Goal: Task Accomplishment & Management: Manage account settings

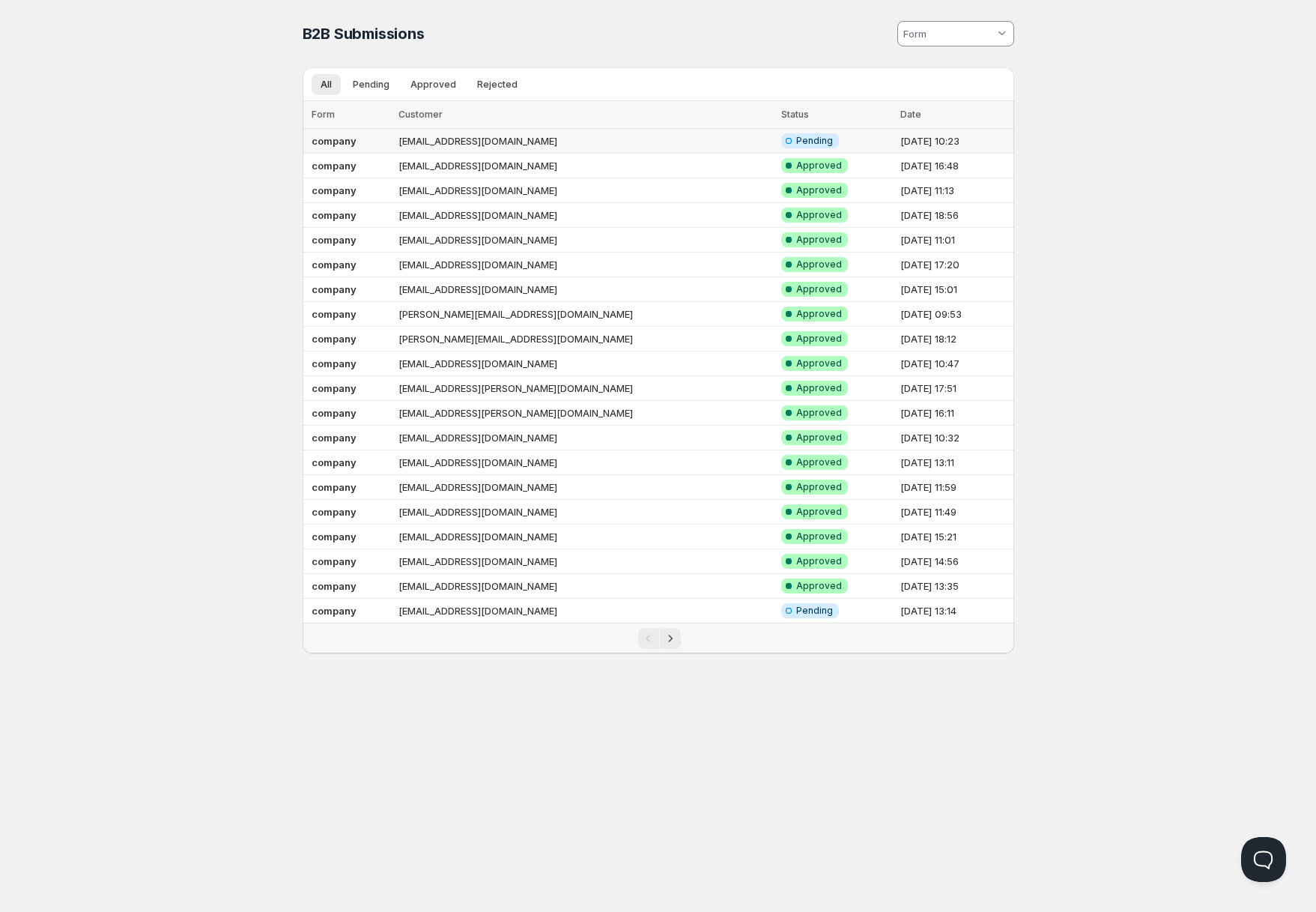
click at [631, 141] on td "[EMAIL_ADDRESS][DOMAIN_NAME]" at bounding box center [585, 141] width 383 height 25
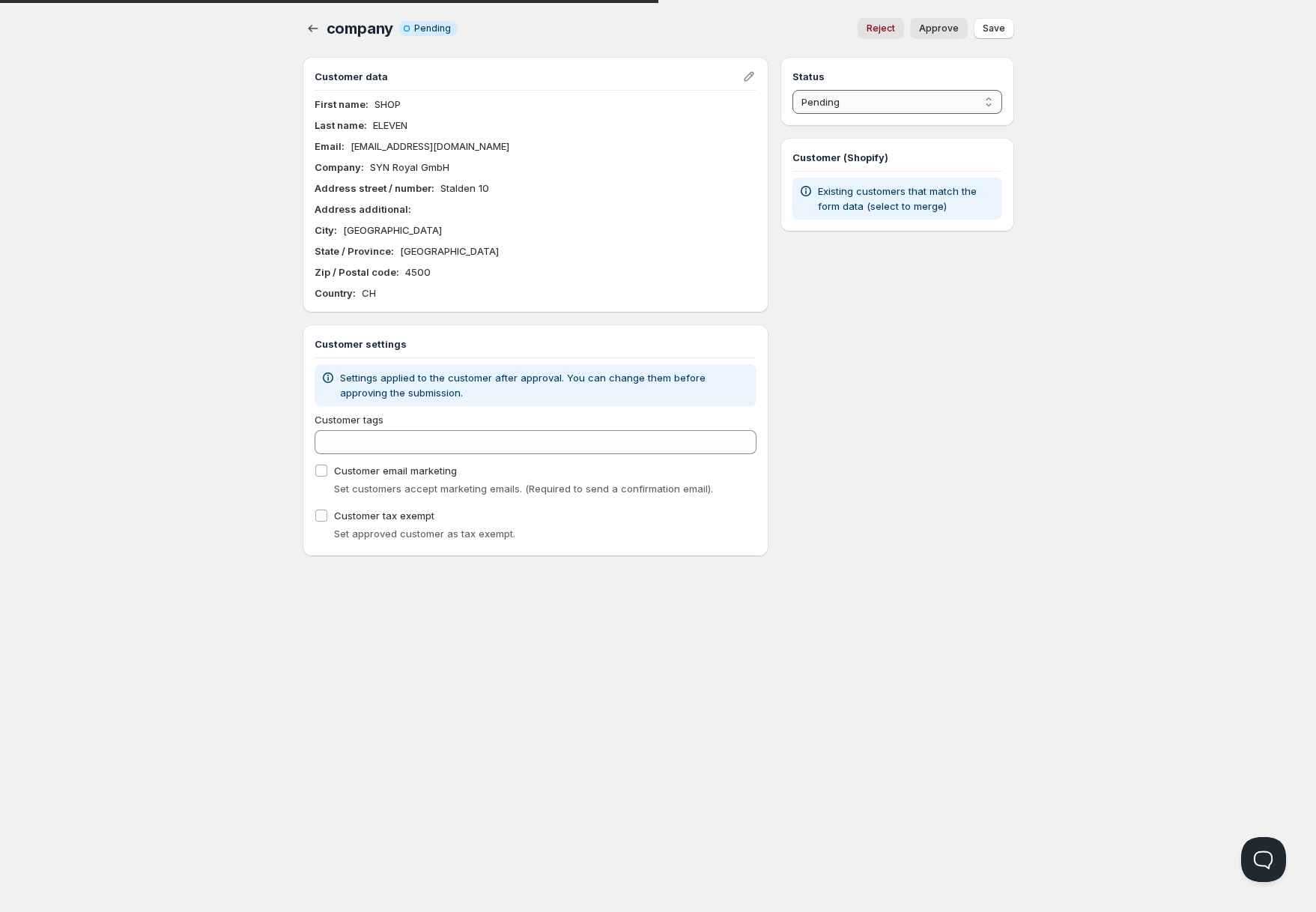
drag, startPoint x: 939, startPoint y: 106, endPoint x: 931, endPoint y: 112, distance: 10.0
click at [939, 106] on select "Pending Approved Rejected Ignored Spam" at bounding box center [897, 102] width 209 height 24
select select "1"
click at [792, 90] on select "Pending Approved Rejected Ignored Spam" at bounding box center [897, 102] width 209 height 24
click at [1006, 26] on button "Save" at bounding box center [994, 28] width 40 height 21
